Goal: Task Accomplishment & Management: Manage account settings

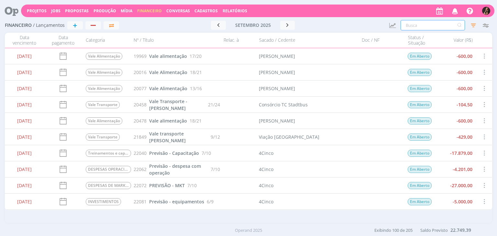
click at [420, 27] on input "text" at bounding box center [432, 25] width 64 height 10
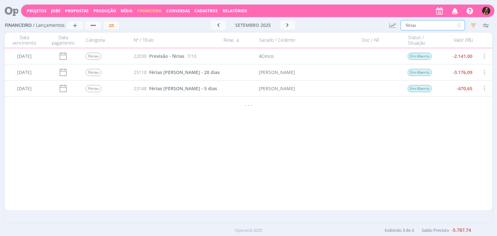
type input "férias"
click at [461, 26] on icon at bounding box center [459, 25] width 8 height 10
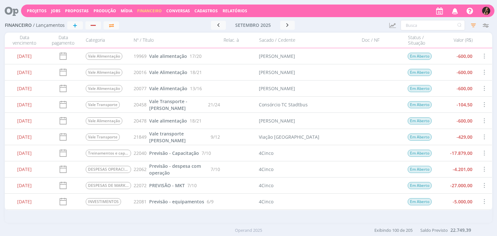
click at [252, 100] on div at bounding box center [238, 105] width 36 height 16
drag, startPoint x: 415, startPoint y: 28, endPoint x: 410, endPoint y: 28, distance: 5.2
click at [414, 28] on input "text" at bounding box center [432, 25] width 64 height 10
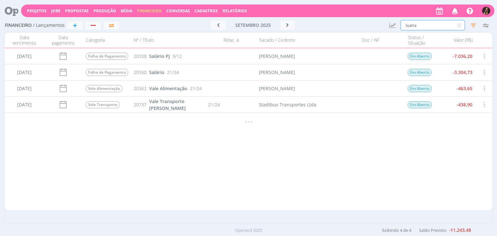
drag, startPoint x: 426, startPoint y: 24, endPoint x: 297, endPoint y: 34, distance: 128.8
click at [298, 34] on div "Financeiro / Lançamentos + Ir para mês atual setembro 2025 < 2025 > Janeiro Fev…" at bounding box center [248, 120] width 497 height 205
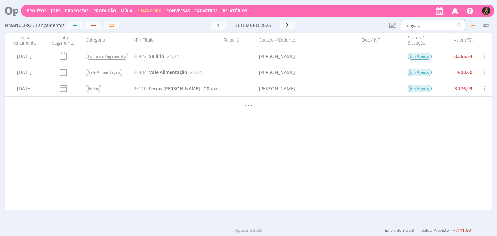
type input "mayara"
click at [165, 74] on span "Vale Alimentação" at bounding box center [168, 72] width 38 height 6
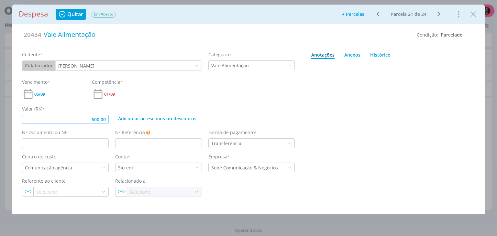
click at [107, 118] on input "600,00" at bounding box center [65, 119] width 87 height 9
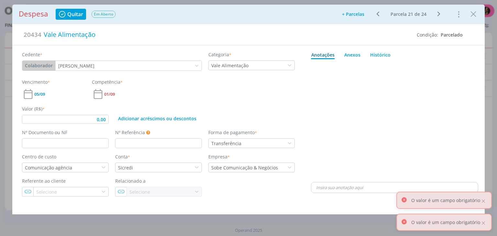
drag, startPoint x: 104, startPoint y: 128, endPoint x: 103, endPoint y: 124, distance: 3.7
click at [104, 126] on div "Cedente * Colaborador Cliente Fornecedor Veículo Prestador Colaborador Mayara P…" at bounding box center [158, 120] width 292 height 151
click at [104, 120] on input "0,00" at bounding box center [65, 119] width 87 height 9
click at [155, 101] on div "Valor (R$) * 200,00 Adicionar acréscimos ou descontos" at bounding box center [158, 112] width 279 height 24
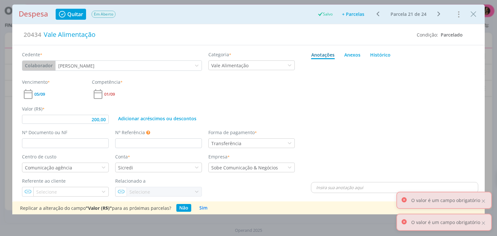
type input "200,00"
drag, startPoint x: 477, startPoint y: 13, endPoint x: 461, endPoint y: 12, distance: 15.9
click at [476, 13] on icon "Close" at bounding box center [473, 14] width 10 height 10
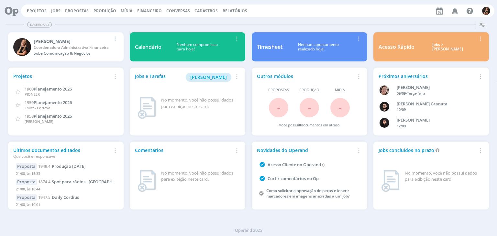
click at [203, 12] on span "Cadastros" at bounding box center [205, 10] width 23 height 5
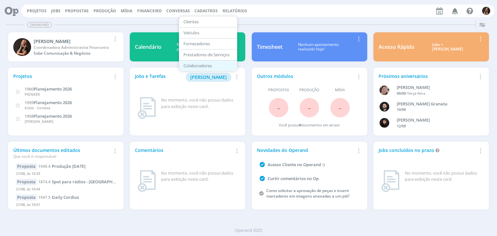
click at [193, 63] on link "Colaboradores" at bounding box center [208, 66] width 54 height 10
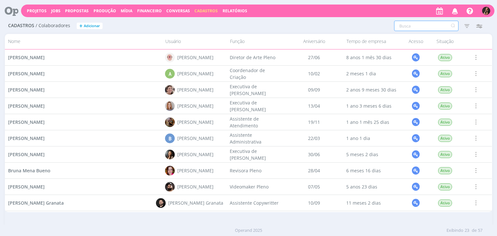
drag, startPoint x: 423, startPoint y: 26, endPoint x: 416, endPoint y: 23, distance: 7.4
click at [421, 26] on input "text" at bounding box center [426, 26] width 64 height 10
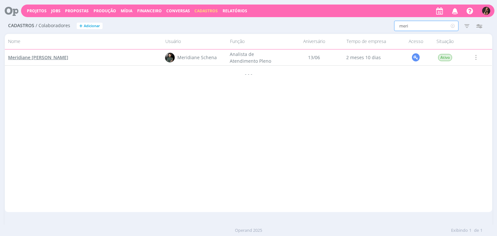
type input "meri"
click at [35, 57] on span "Meridiane Jandrey Schena" at bounding box center [38, 57] width 60 height 6
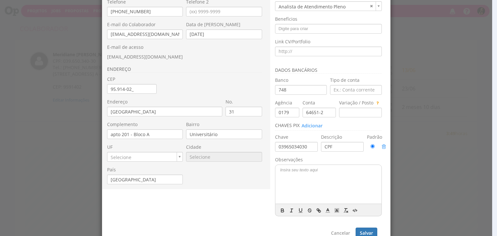
scroll to position [97, 0]
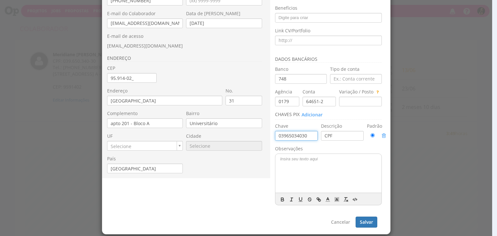
drag, startPoint x: 306, startPoint y: 135, endPoint x: 239, endPoint y: 136, distance: 66.6
click at [239, 136] on div "Nome * Meridiane Jandrey Schena PJ PF CPF * 039.650.340-30 RG 8115213814 * No. …" at bounding box center [246, 71] width 288 height 278
click at [363, 221] on button "Salvar" at bounding box center [366, 222] width 22 height 11
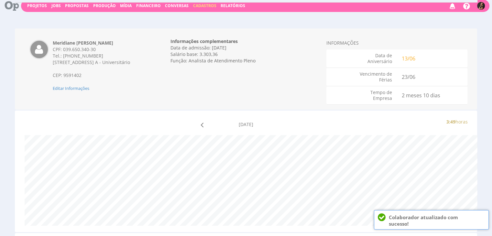
scroll to position [0, 0]
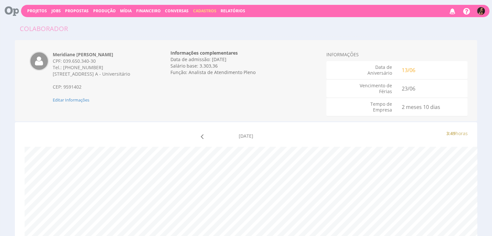
click at [208, 11] on span "Cadastros" at bounding box center [204, 10] width 23 height 5
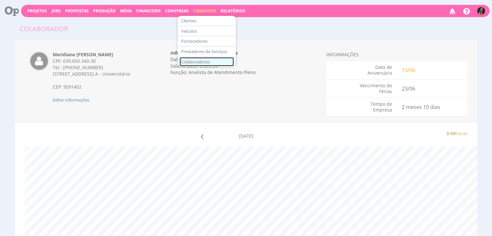
click at [203, 59] on link "Colaboradores" at bounding box center [206, 61] width 54 height 9
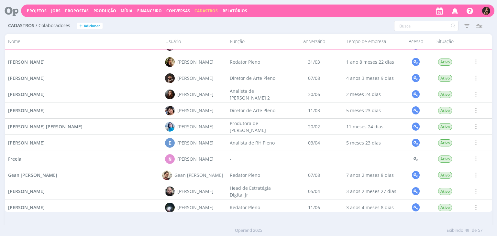
scroll to position [303, 0]
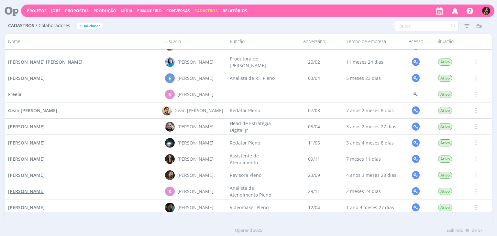
click at [27, 191] on span "[PERSON_NAME]" at bounding box center [26, 191] width 37 height 6
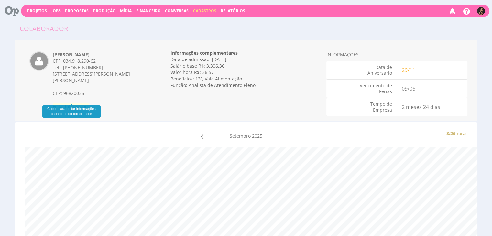
click at [74, 103] on span "Editar Informações" at bounding box center [71, 106] width 37 height 6
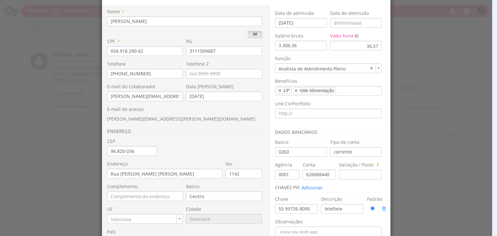
scroll to position [65, 0]
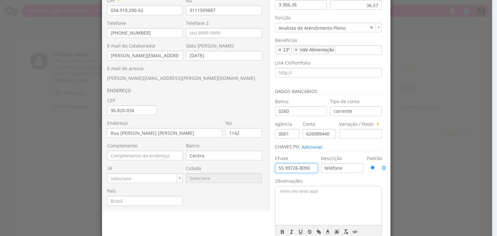
drag, startPoint x: 310, startPoint y: 170, endPoint x: 242, endPoint y: 169, distance: 68.9
click at [241, 170] on div "Nome * [PERSON_NAME] [PERSON_NAME] PF CPF * 034.918.290-62 RG [PHONE_NUMBER] * …" at bounding box center [246, 103] width 288 height 278
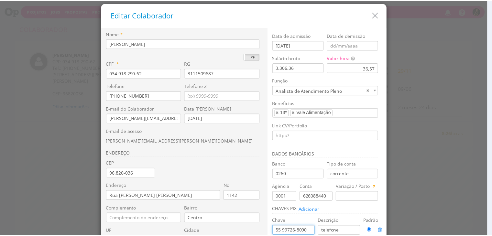
scroll to position [0, 0]
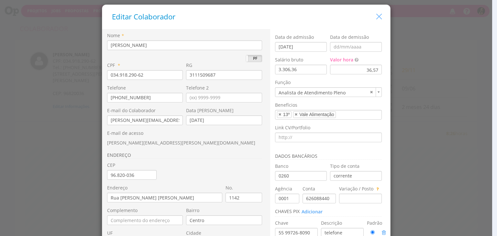
click at [378, 19] on icon "button" at bounding box center [378, 16] width 9 height 9
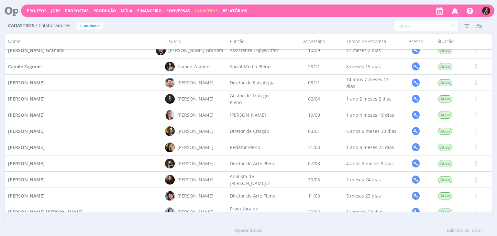
scroll to position [194, 0]
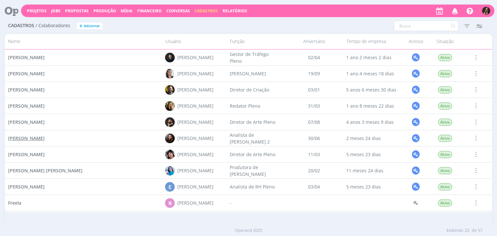
click at [43, 141] on span "[PERSON_NAME]" at bounding box center [26, 138] width 37 height 6
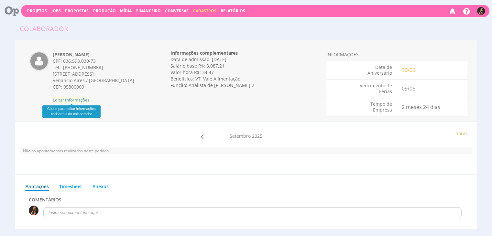
click at [66, 101] on span "Editar Informações" at bounding box center [71, 100] width 37 height 6
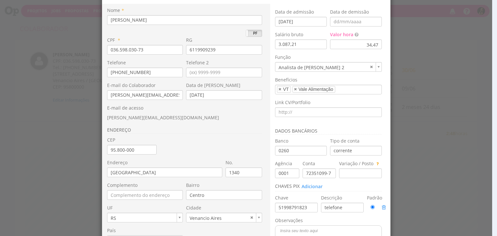
scroll to position [65, 0]
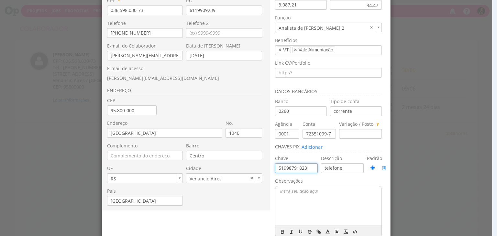
drag, startPoint x: 293, startPoint y: 167, endPoint x: 245, endPoint y: 169, distance: 47.9
click at [245, 169] on div "Nome * [PERSON_NAME] PJ PF CPF * 036.598.030-73 RG [PHONE_NUMBER] * Telefone" at bounding box center [246, 103] width 288 height 278
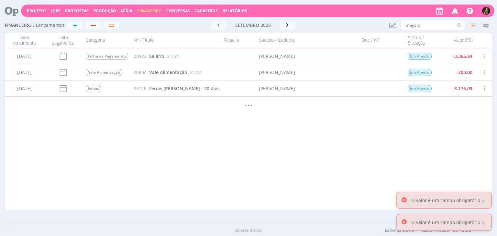
click at [458, 26] on icon at bounding box center [459, 25] width 8 height 10
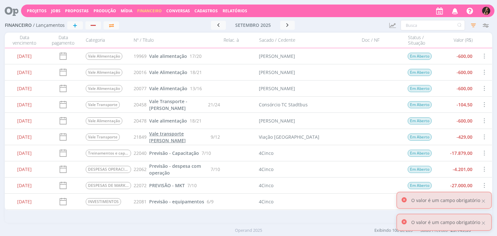
click at [186, 135] on span "Vale transporte Isabelle Silva" at bounding box center [167, 137] width 37 height 13
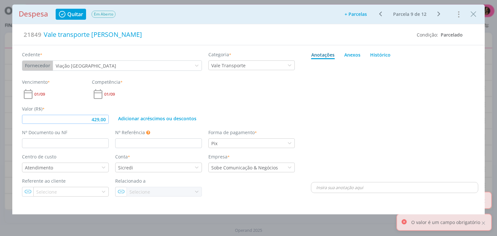
click at [104, 118] on input "429,00" at bounding box center [65, 119] width 87 height 9
click at [113, 93] on span "01/09" at bounding box center [109, 94] width 11 height 4
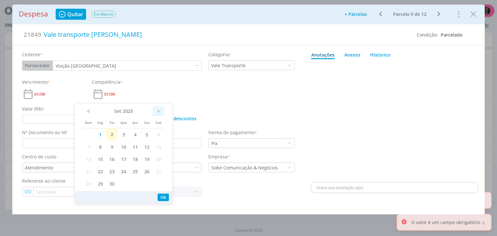
click at [160, 108] on span ">" at bounding box center [159, 111] width 12 height 10
click at [123, 133] on span "1" at bounding box center [124, 134] width 12 height 12
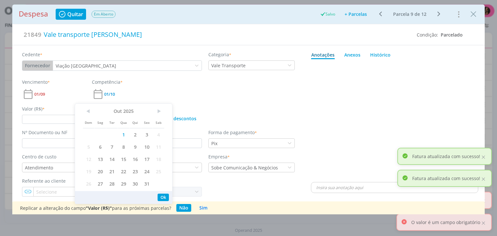
click at [168, 90] on div "Vencimento * 01/09 Competência * 01/10" at bounding box center [158, 90] width 279 height 22
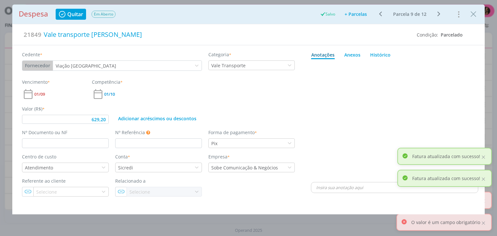
click at [77, 15] on span "Quitar" at bounding box center [75, 14] width 16 height 5
type input "629,20"
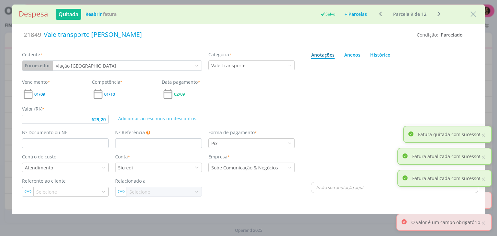
drag, startPoint x: 470, startPoint y: 17, endPoint x: 466, endPoint y: 16, distance: 4.0
click at [470, 16] on icon "Close" at bounding box center [473, 14] width 10 height 10
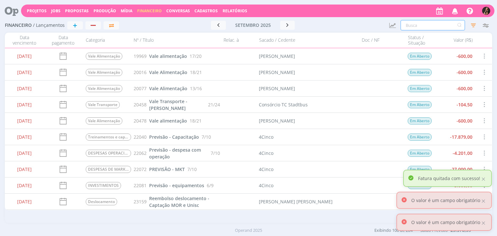
drag, startPoint x: 410, startPoint y: 29, endPoint x: 406, endPoint y: 25, distance: 5.3
click at [409, 27] on input "text" at bounding box center [432, 25] width 64 height 10
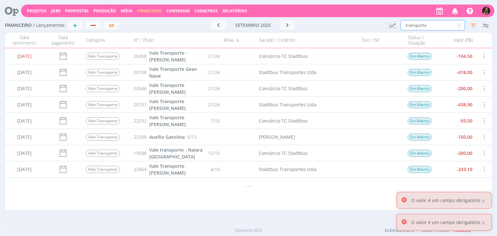
type input "transporte"
click at [482, 56] on span at bounding box center [483, 56] width 7 height 9
click at [445, 69] on div "Cancelar" at bounding box center [463, 70] width 64 height 9
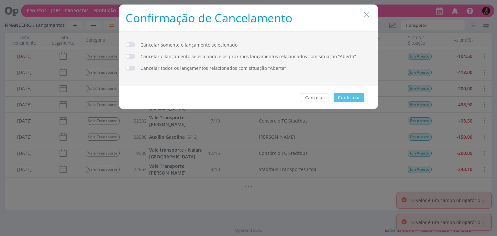
click at [131, 44] on span "dialog" at bounding box center [130, 44] width 10 height 5
click at [358, 95] on button "Confirmar" at bounding box center [348, 97] width 31 height 9
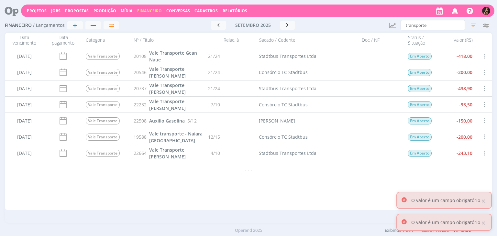
click at [179, 56] on link "Vale Transporte Gean Naue" at bounding box center [177, 56] width 56 height 14
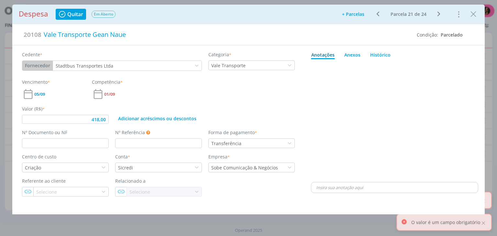
type input "418,00"
click at [469, 13] on icon "Close" at bounding box center [473, 14] width 10 height 10
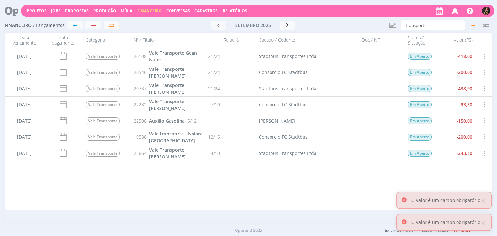
click at [180, 70] on span "Vale Transporte Sandriny Soares" at bounding box center [167, 72] width 37 height 13
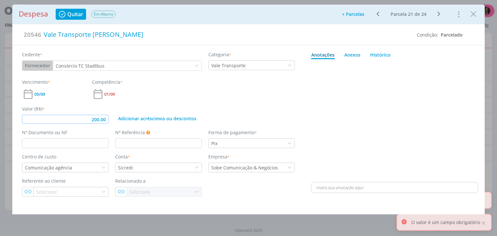
click at [105, 117] on input "200,00" at bounding box center [65, 119] width 87 height 9
click at [107, 122] on input "200,00" at bounding box center [65, 119] width 87 height 9
click at [129, 90] on div "01/09" at bounding box center [123, 94] width 63 height 12
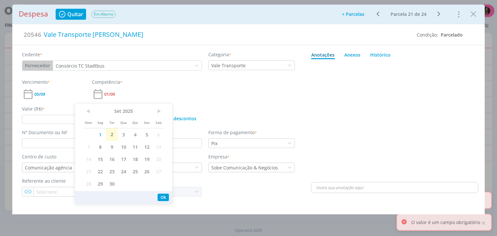
click at [154, 85] on div "Competência * 01/09" at bounding box center [124, 90] width 70 height 22
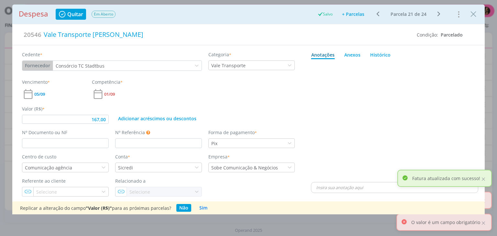
click at [76, 15] on span "Quitar" at bounding box center [75, 14] width 16 height 5
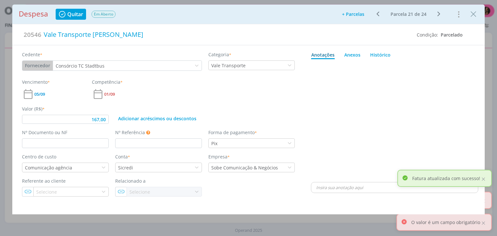
type input "167,00"
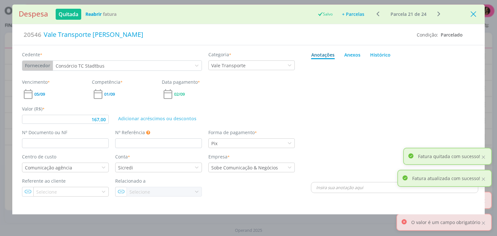
click at [471, 14] on icon "Close" at bounding box center [473, 14] width 10 height 10
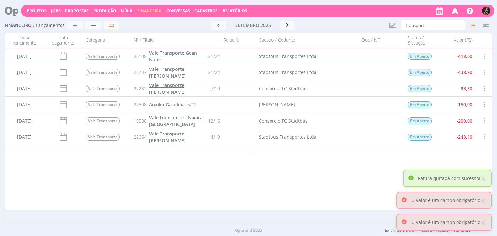
click at [171, 86] on span "Vale Transporte Elisângela Reis" at bounding box center [167, 88] width 37 height 13
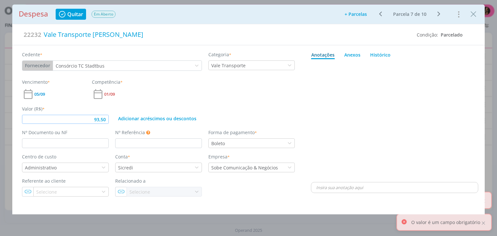
click at [107, 118] on input "93,50" at bounding box center [65, 119] width 87 height 9
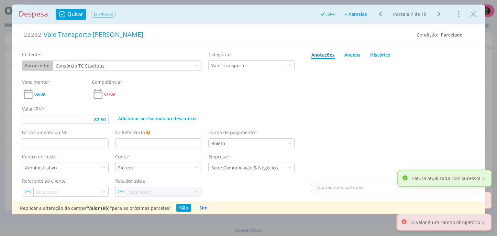
click at [72, 18] on button "Quitar" at bounding box center [71, 14] width 30 height 11
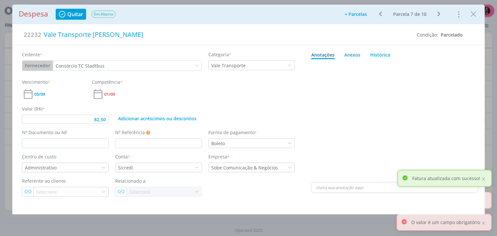
type input "82,50"
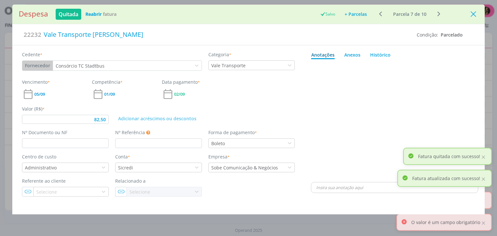
click at [474, 13] on icon "Close" at bounding box center [473, 14] width 10 height 10
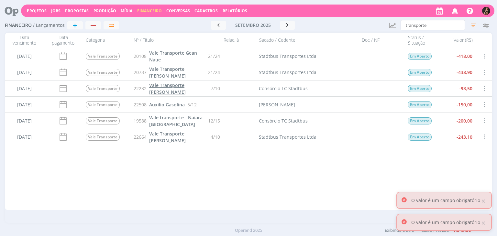
click at [171, 88] on span "Vale Transporte Elisângela Reis" at bounding box center [167, 88] width 37 height 13
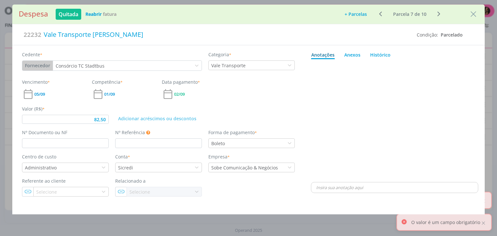
type input "82,50"
click at [471, 15] on icon "Close" at bounding box center [473, 14] width 10 height 10
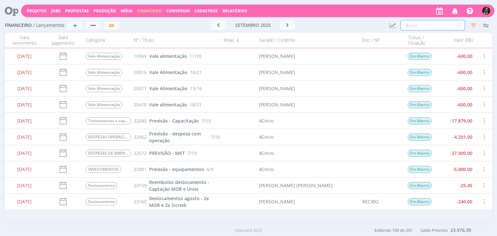
click at [424, 25] on input "text" at bounding box center [432, 25] width 64 height 10
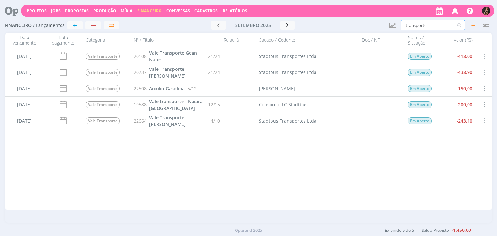
type input "transporte"
click at [173, 104] on span "Vale transporte - Naiara Brasil" at bounding box center [175, 104] width 53 height 13
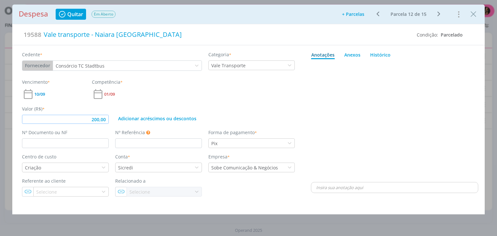
click at [107, 119] on input "200,00" at bounding box center [65, 119] width 87 height 9
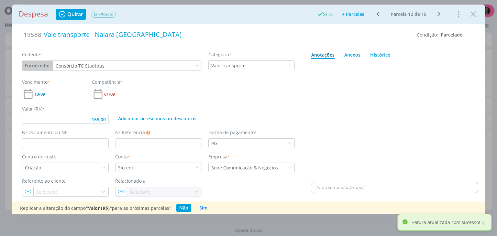
click at [78, 16] on span "Quitar" at bounding box center [75, 14] width 16 height 5
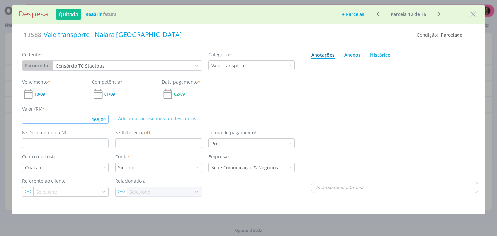
click at [103, 118] on input "165,00" at bounding box center [65, 119] width 87 height 9
click at [229, 113] on div "Adicionar acréscimos ou descontos" at bounding box center [205, 114] width 186 height 18
type input "167,00"
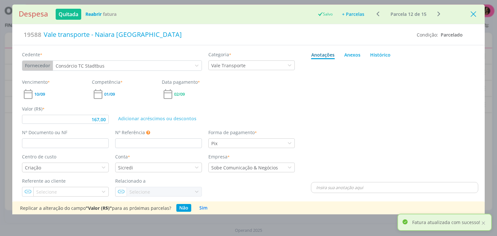
click at [474, 16] on icon "Close" at bounding box center [473, 14] width 10 height 10
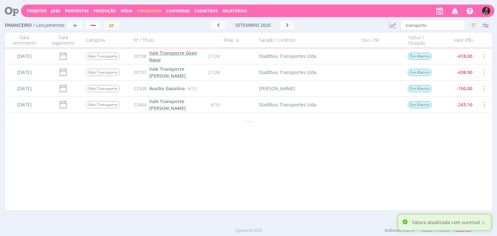
click at [182, 55] on span "Vale Transporte Gean Naue" at bounding box center [173, 56] width 48 height 13
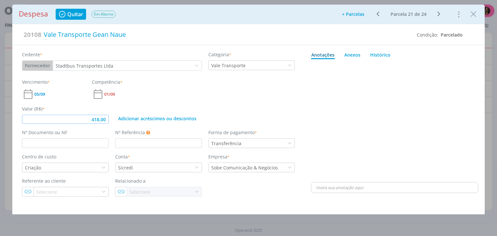
click at [105, 119] on input "418,00" at bounding box center [65, 119] width 87 height 9
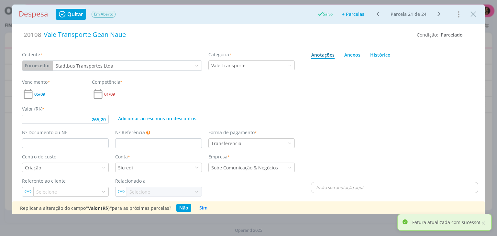
click at [66, 11] on icon "dialog" at bounding box center [63, 13] width 8 height 7
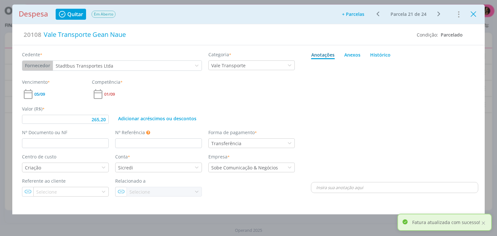
type input "265,20"
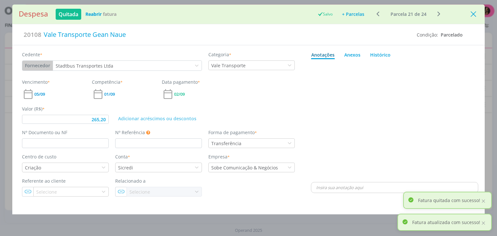
click at [471, 14] on icon "Close" at bounding box center [473, 14] width 10 height 10
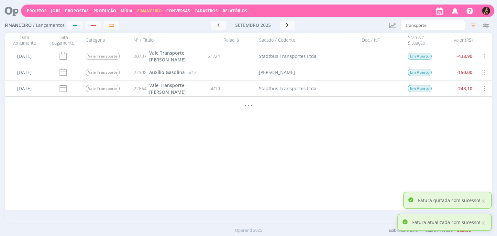
click at [182, 53] on span "Vale Transporte Luana Andrade" at bounding box center [167, 56] width 37 height 13
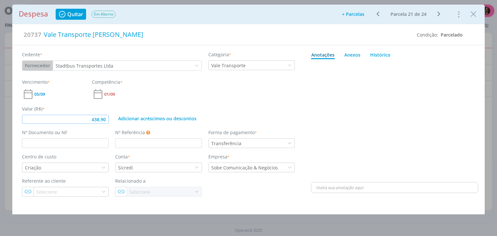
click at [106, 120] on input "438,90" at bounding box center [65, 119] width 87 height 9
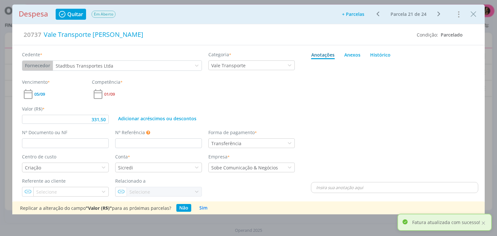
click at [69, 15] on span "Quitar" at bounding box center [75, 14] width 16 height 5
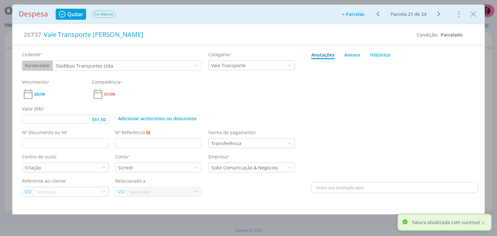
type input "331,50"
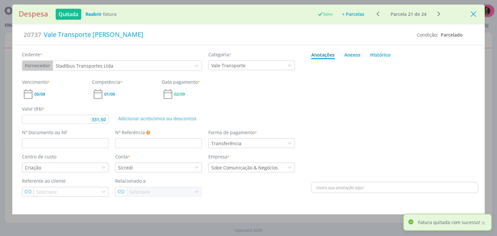
click at [470, 13] on icon "Close" at bounding box center [473, 14] width 10 height 10
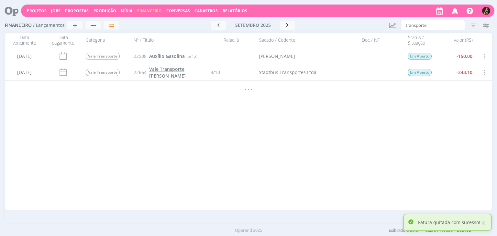
click at [172, 73] on link "Vale Transporte [PERSON_NAME]" at bounding box center [178, 73] width 59 height 14
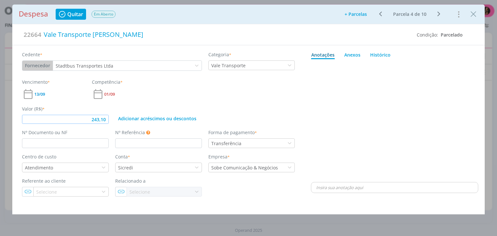
click at [106, 120] on input "243,10" at bounding box center [65, 119] width 87 height 9
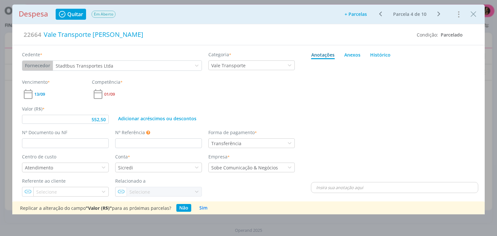
click at [74, 13] on span "Quitar" at bounding box center [75, 14] width 16 height 5
type input "552,50"
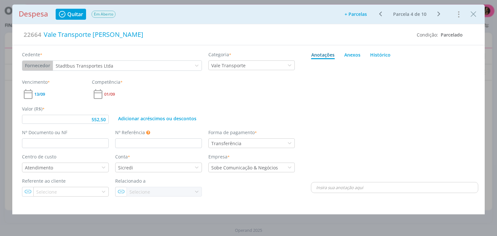
click at [474, 14] on icon "Close" at bounding box center [473, 14] width 10 height 10
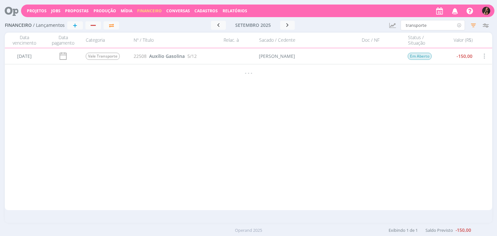
click at [459, 25] on icon at bounding box center [459, 25] width 8 height 10
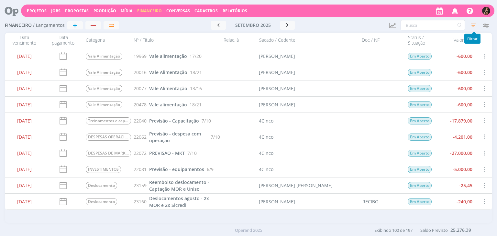
click at [475, 22] on icon "button" at bounding box center [473, 25] width 12 height 12
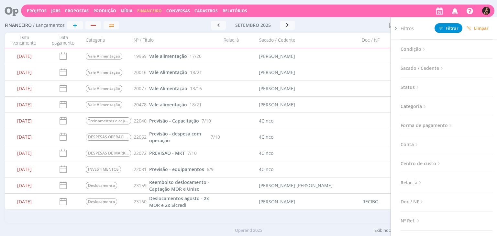
scroll to position [97, 0]
click at [429, 121] on span "Forma de pagamento" at bounding box center [426, 123] width 53 height 8
click at [410, 152] on span "Conta" at bounding box center [409, 154] width 19 height 8
click at [415, 120] on span "Centro de custo" at bounding box center [420, 121] width 41 height 8
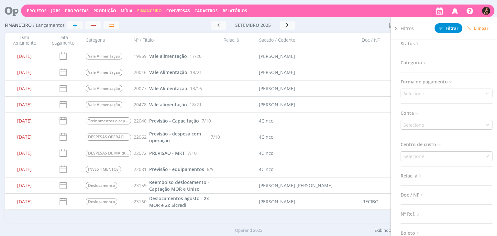
scroll to position [97, 0]
click at [413, 100] on span "Categoria" at bounding box center [413, 104] width 27 height 8
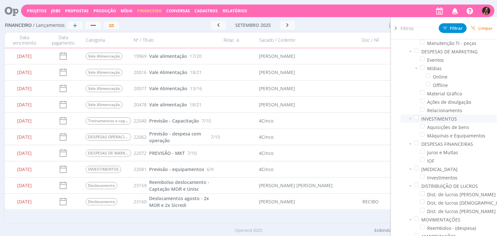
scroll to position [791, 0]
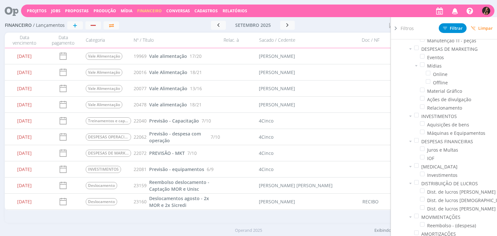
click at [343, 26] on div at bounding box center [351, 25] width 66 height 9
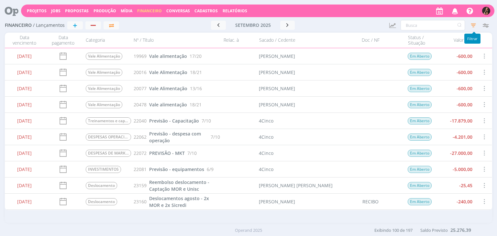
click at [474, 23] on icon "button" at bounding box center [473, 25] width 12 height 12
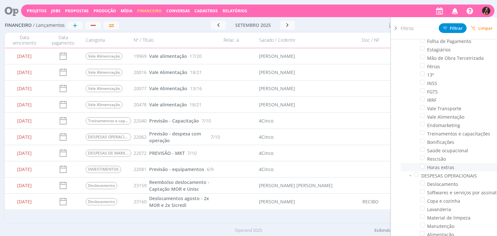
scroll to position [564, 0]
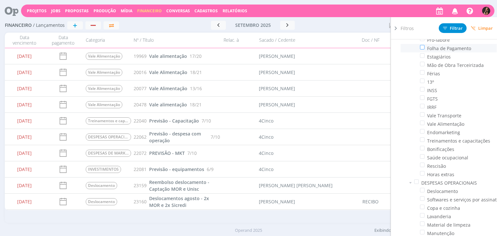
click at [422, 47] on span at bounding box center [422, 47] width 5 height 5
click at [424, 45] on input "checkbox" at bounding box center [424, 45] width 0 height 0
click at [456, 29] on span "Filtrar" at bounding box center [453, 28] width 20 height 4
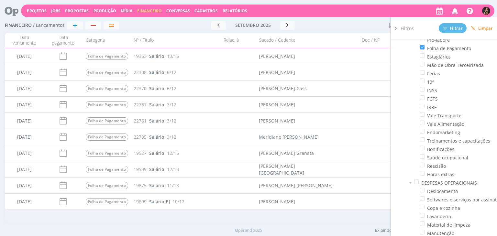
click at [349, 24] on div at bounding box center [351, 25] width 66 height 9
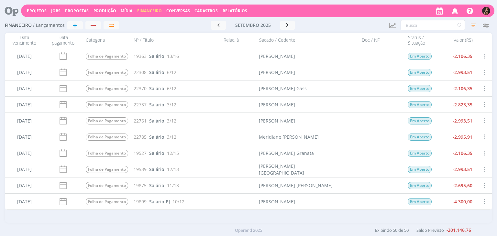
click at [160, 137] on span "Salário" at bounding box center [156, 137] width 15 height 6
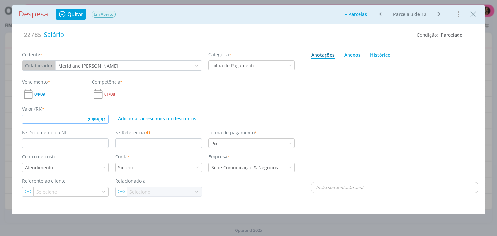
click at [101, 119] on input "2.995,91" at bounding box center [65, 119] width 87 height 9
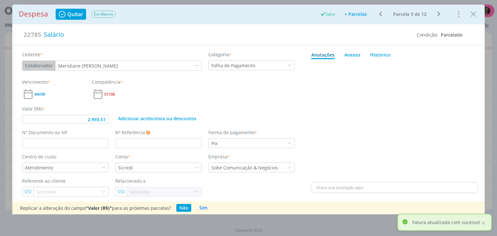
click at [199, 207] on button "Sim" at bounding box center [203, 208] width 14 height 8
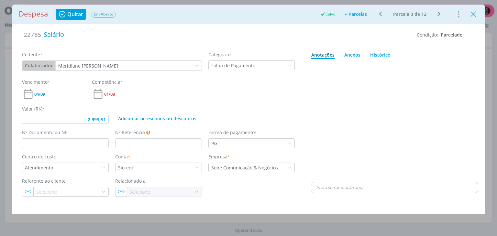
type input "2.993,51"
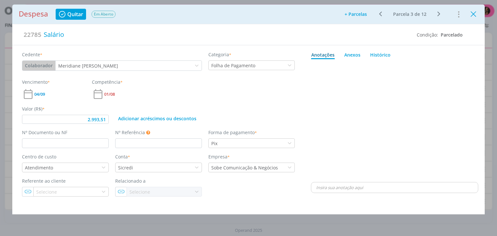
click at [473, 15] on icon "Close" at bounding box center [473, 14] width 10 height 10
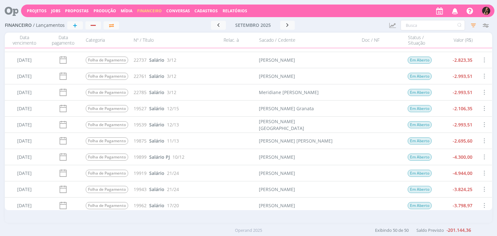
scroll to position [65, 0]
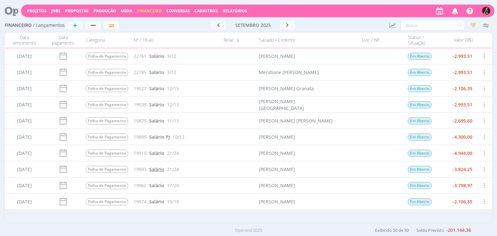
click at [153, 168] on span "Salário" at bounding box center [156, 169] width 15 height 6
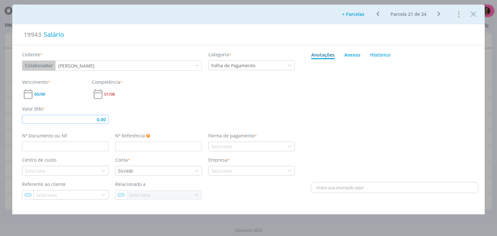
click at [106, 118] on input "0,00" at bounding box center [65, 119] width 87 height 9
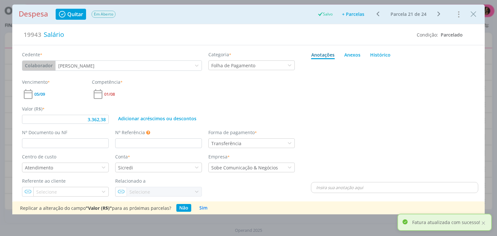
click at [479, 16] on div "Despesa Quitar Em Aberto Salvo Adicionar parcelas: As parcelas serão geradas co…" at bounding box center [248, 14] width 472 height 19
type input "3.362,38"
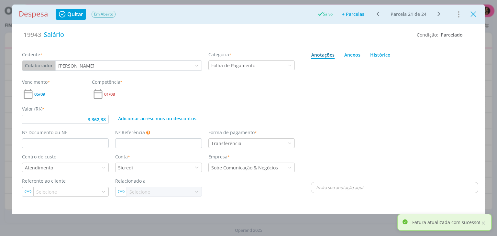
click at [471, 16] on icon "Close" at bounding box center [473, 14] width 10 height 10
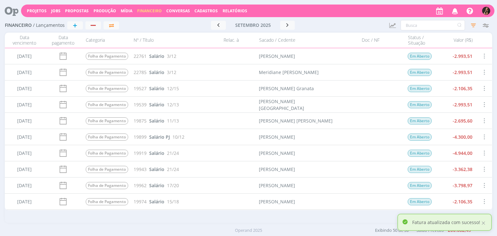
scroll to position [97, 0]
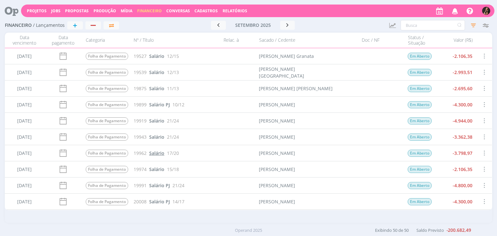
click at [157, 152] on span "Salário" at bounding box center [156, 153] width 15 height 6
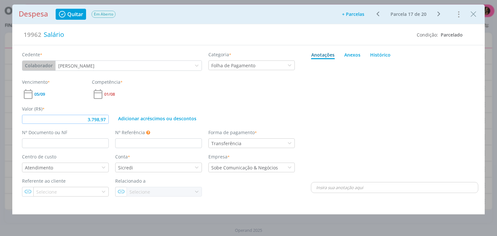
click at [106, 119] on input "3.798,97" at bounding box center [65, 119] width 87 height 9
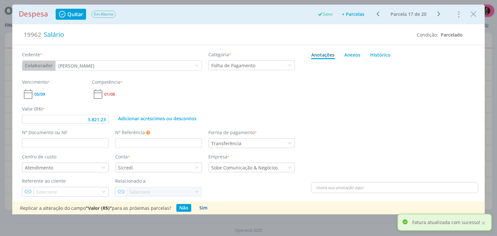
click at [198, 208] on button "Sim" at bounding box center [203, 208] width 14 height 8
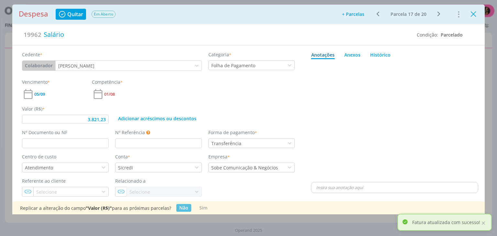
type input "3.821,23"
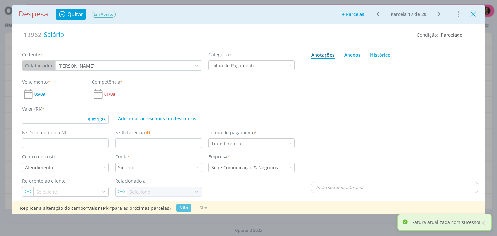
click at [473, 13] on icon "Close" at bounding box center [473, 14] width 10 height 10
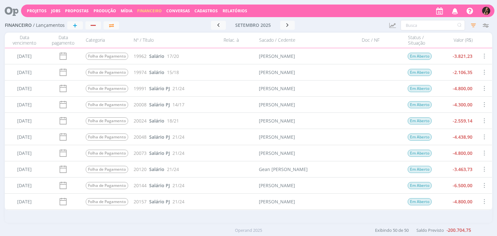
scroll to position [226, 0]
click at [160, 138] on span "Salário" at bounding box center [156, 137] width 15 height 6
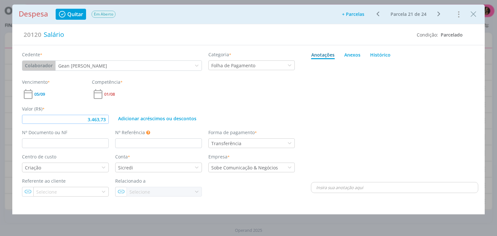
click at [103, 117] on input "3.463,73" at bounding box center [65, 119] width 87 height 9
type input "1.845,47"
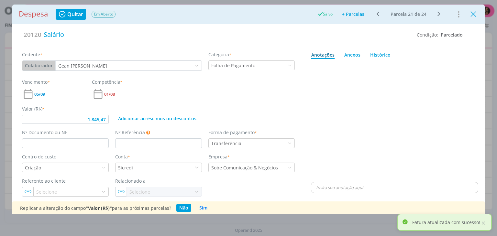
click at [472, 14] on icon "Close" at bounding box center [473, 14] width 10 height 10
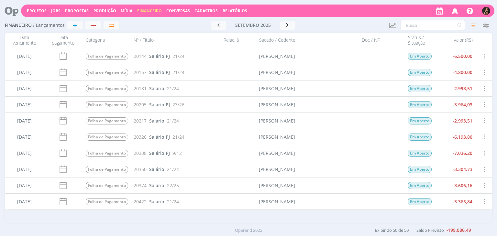
scroll to position [356, 0]
click at [157, 137] on span "Salário" at bounding box center [156, 137] width 15 height 6
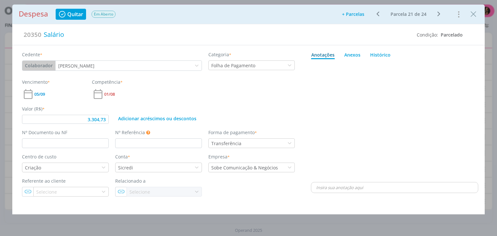
click at [106, 120] on div "Valor (R$) * 3.304,73" at bounding box center [65, 114] width 93 height 18
click at [104, 120] on input "3.304,73" at bounding box center [65, 119] width 87 height 9
type input "2.568,52"
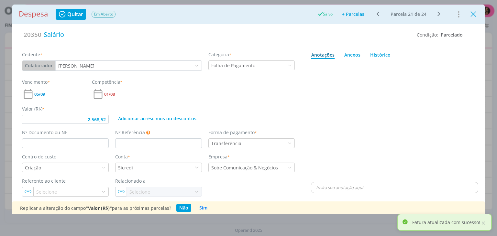
click at [472, 16] on icon "Close" at bounding box center [473, 14] width 10 height 10
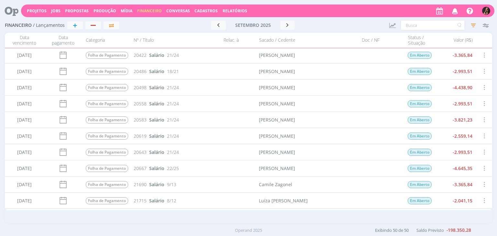
scroll to position [485, 0]
click at [153, 123] on span "Salário" at bounding box center [156, 121] width 15 height 6
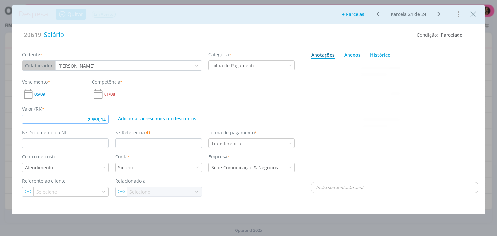
click at [107, 119] on input "2.559,14" at bounding box center [65, 119] width 87 height 9
type input "2.655,91"
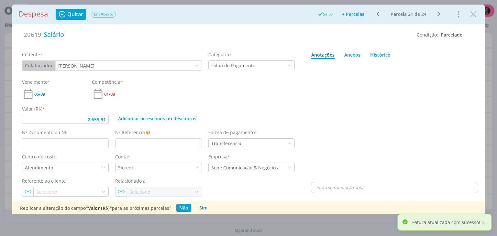
click at [472, 11] on icon "Close" at bounding box center [473, 14] width 10 height 10
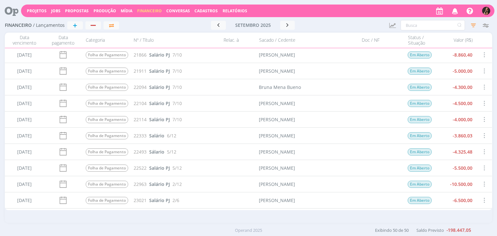
scroll to position [630, 0]
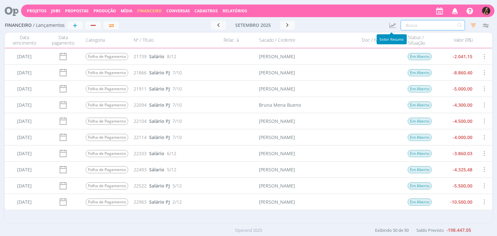
click at [409, 26] on input "text" at bounding box center [432, 25] width 64 height 10
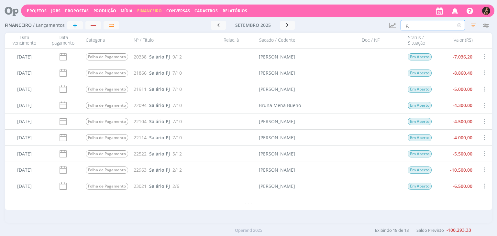
scroll to position [145, 0]
type input "pj"
click at [460, 26] on icon at bounding box center [459, 25] width 8 height 10
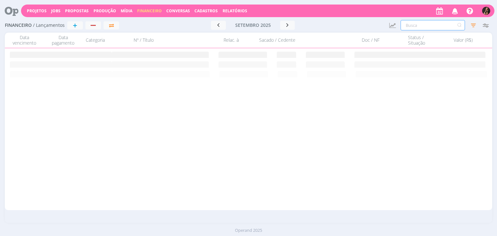
scroll to position [0, 0]
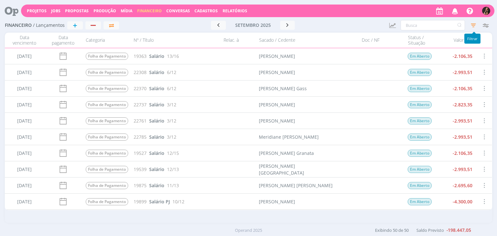
click at [477, 25] on icon "button" at bounding box center [473, 25] width 12 height 12
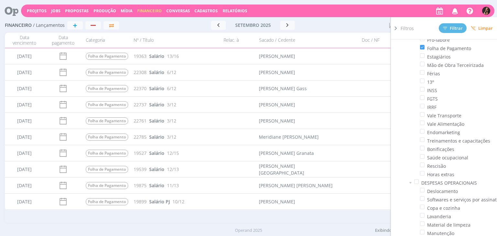
click at [485, 28] on span "Limpar" at bounding box center [482, 28] width 22 height 5
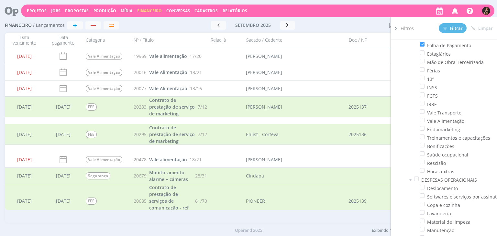
scroll to position [548, 0]
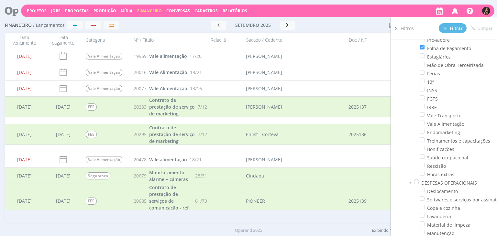
click at [201, 13] on span "Cadastros" at bounding box center [205, 10] width 23 height 5
click at [200, 10] on span "Cadastros" at bounding box center [205, 10] width 23 height 5
click at [205, 8] on span "Cadastros" at bounding box center [205, 10] width 23 height 5
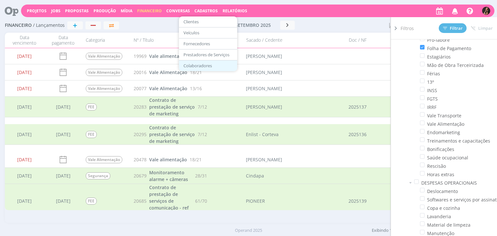
click at [194, 67] on link "Colaboradores" at bounding box center [208, 66] width 54 height 10
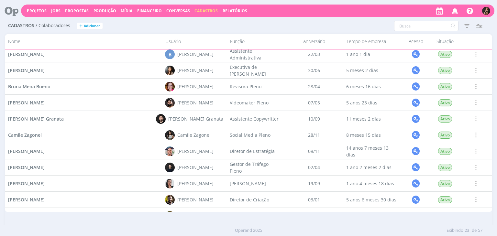
scroll to position [97, 0]
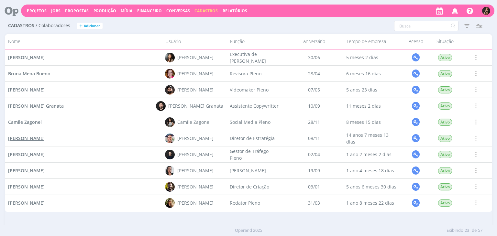
click at [38, 136] on span "[PERSON_NAME]" at bounding box center [26, 138] width 37 height 6
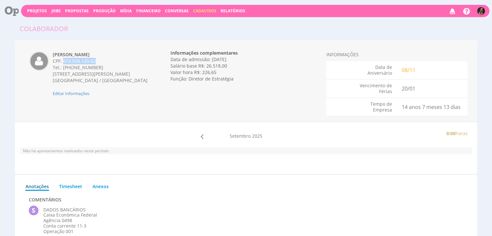
drag, startPoint x: 0, startPoint y: 0, endPoint x: 63, endPoint y: 61, distance: 87.8
click at [63, 61] on div "CPF: 013.558.120-62" at bounding box center [101, 61] width 96 height 6
copy div "013.558.120-62"
click at [142, 9] on span "Financeiro" at bounding box center [148, 10] width 25 height 5
click at [143, 20] on link "Lançamentos" at bounding box center [149, 20] width 54 height 9
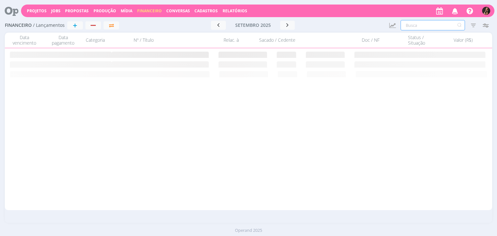
click at [414, 25] on input "text" at bounding box center [432, 25] width 64 height 10
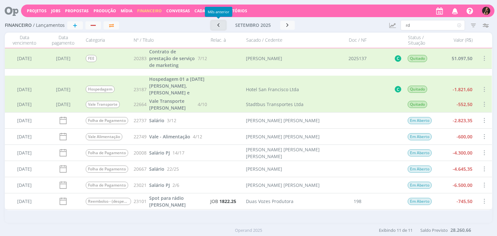
click at [218, 24] on icon "button" at bounding box center [218, 25] width 6 height 6
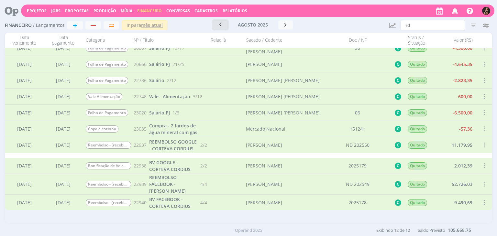
scroll to position [69, 0]
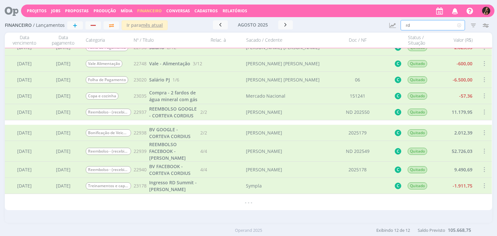
click at [414, 26] on input "rd" at bounding box center [432, 25] width 64 height 10
type input "r"
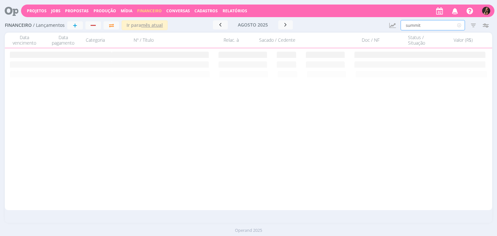
scroll to position [0, 0]
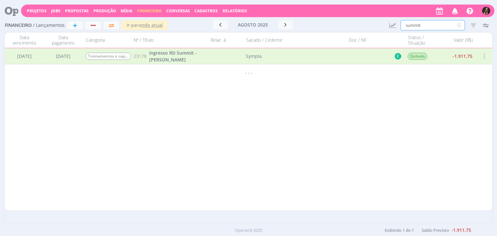
type input "summit"
click at [459, 24] on icon at bounding box center [459, 25] width 8 height 10
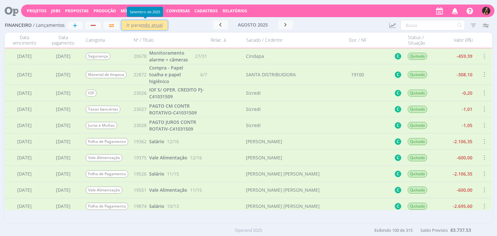
click at [162, 27] on u "mês atual" at bounding box center [152, 25] width 22 height 6
